Goal: Navigation & Orientation: Find specific page/section

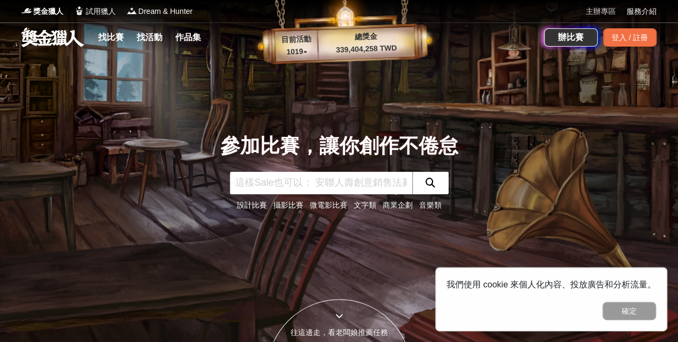
click at [599, 14] on link "主辦專區" at bounding box center [600, 11] width 30 height 11
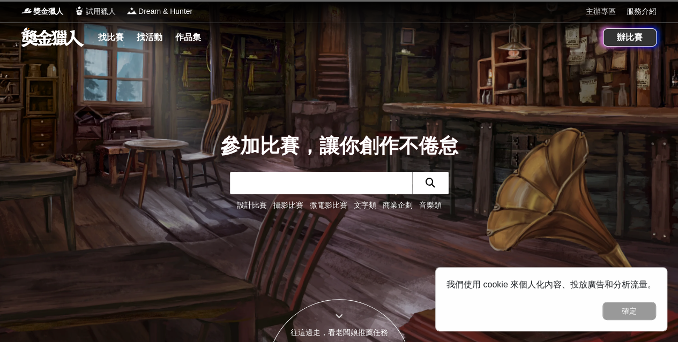
click at [596, 8] on link "主辦專區" at bounding box center [600, 11] width 30 height 11
